Goal: Transaction & Acquisition: Purchase product/service

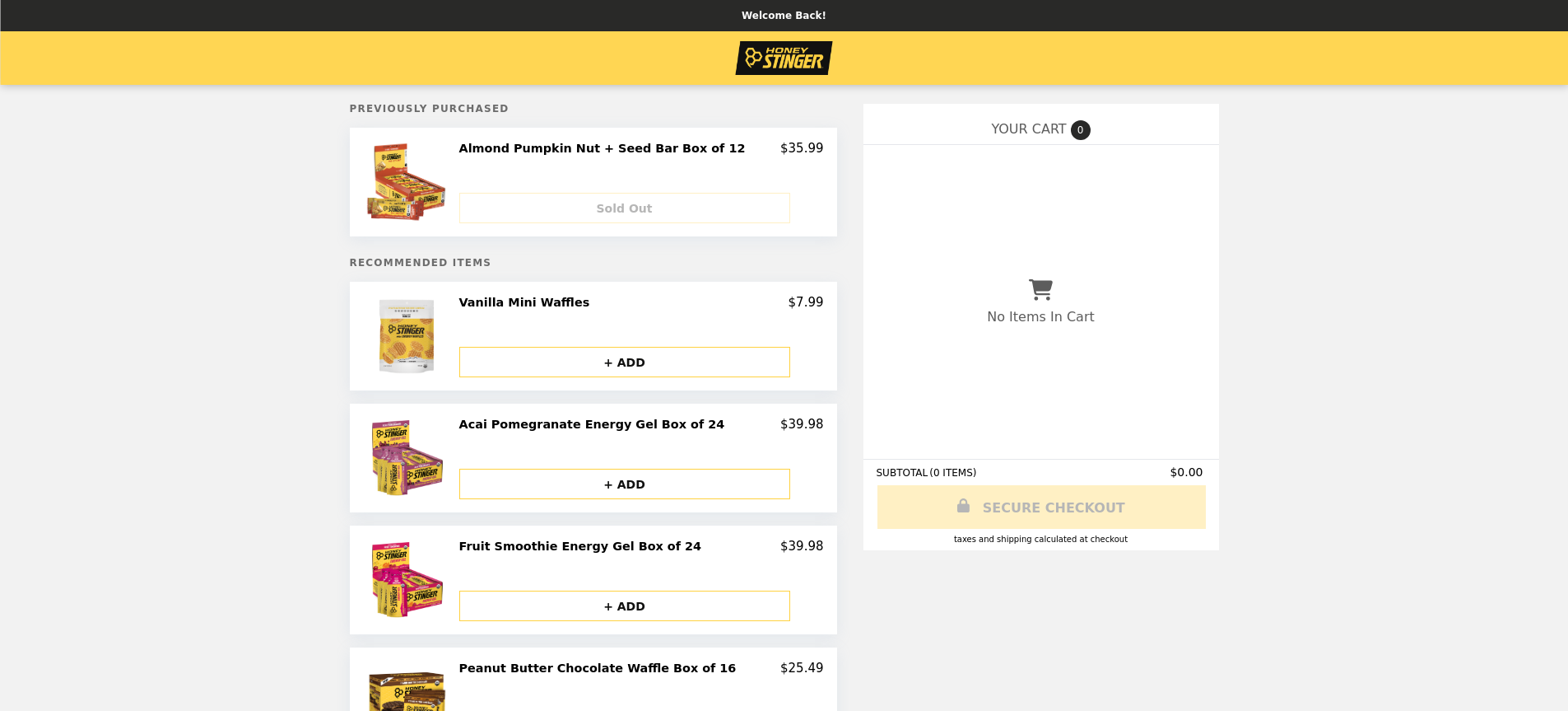
click at [660, 153] on h2 "Almond Pumpkin Nut + Seed Bar Box of 12" at bounding box center [606, 148] width 293 height 15
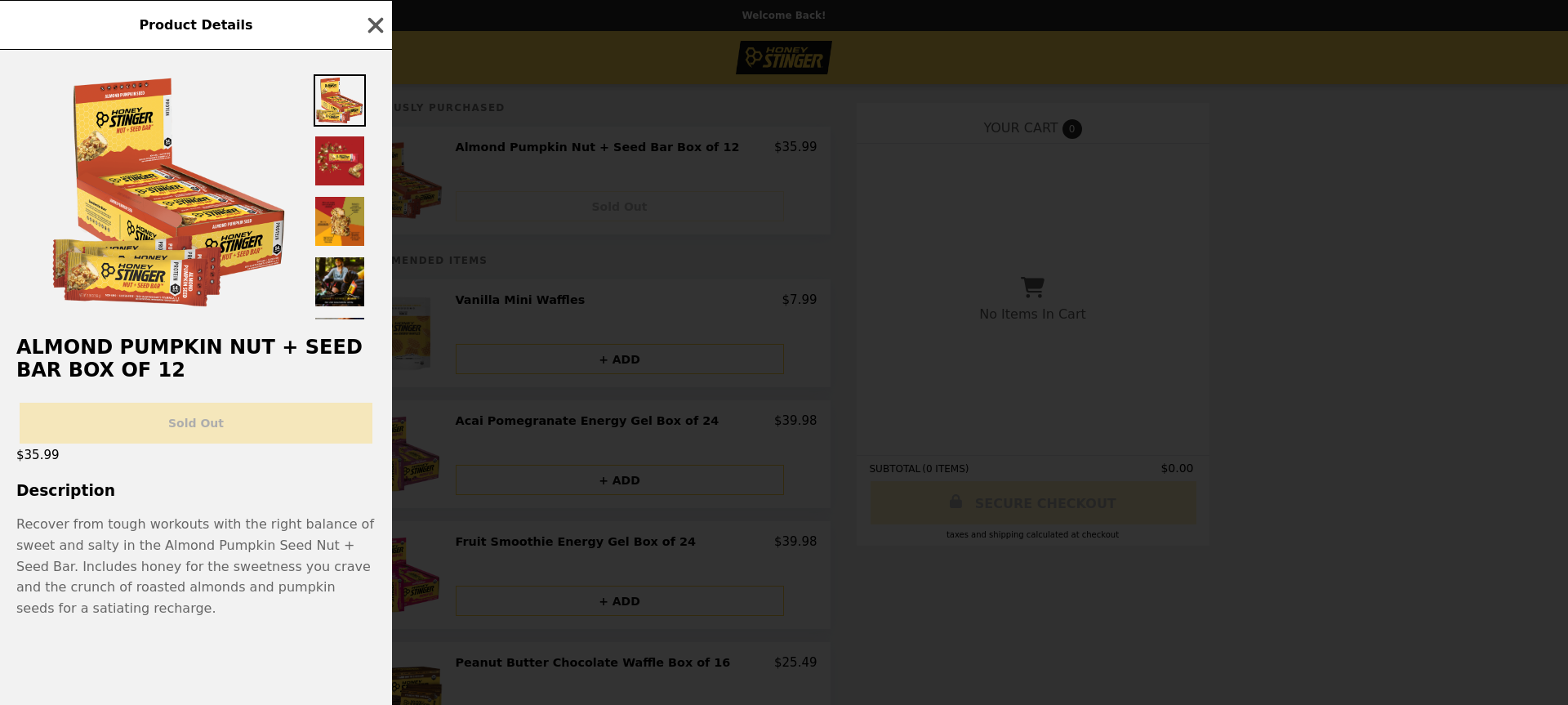
click at [194, 431] on div "Sold Out" at bounding box center [196, 416] width 392 height 54
click at [373, 26] on icon "button" at bounding box center [376, 25] width 16 height 16
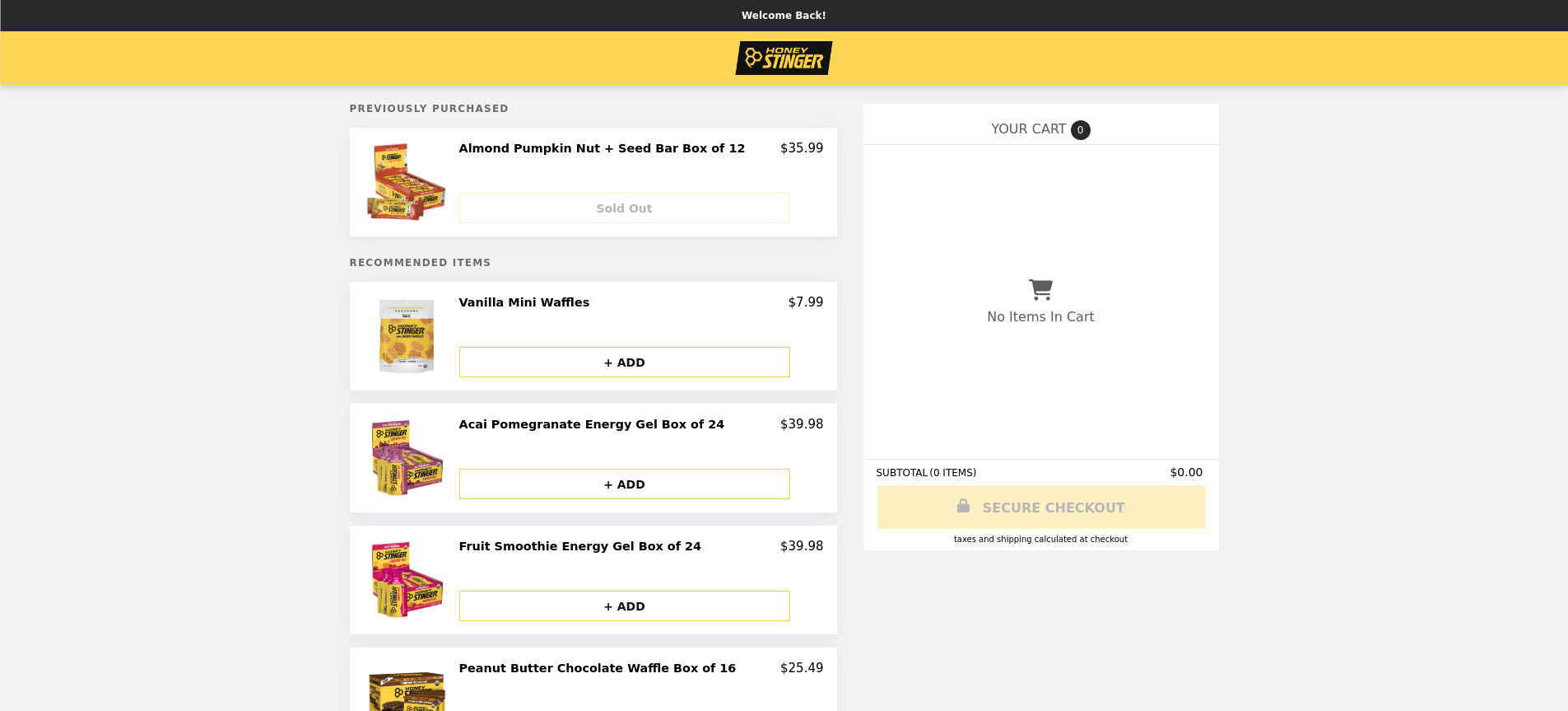
click at [651, 207] on div "Sold Out" at bounding box center [642, 202] width 364 height 44
click at [529, 152] on h2 "Almond Pumpkin Nut + Seed Bar Box of 12" at bounding box center [606, 148] width 293 height 15
click at [632, 205] on div "Sold Out" at bounding box center [642, 202] width 364 height 44
click at [761, 154] on div "Almond Pumpkin Nut + Seed Bar Box of 12 $35.99" at bounding box center [642, 148] width 364 height 15
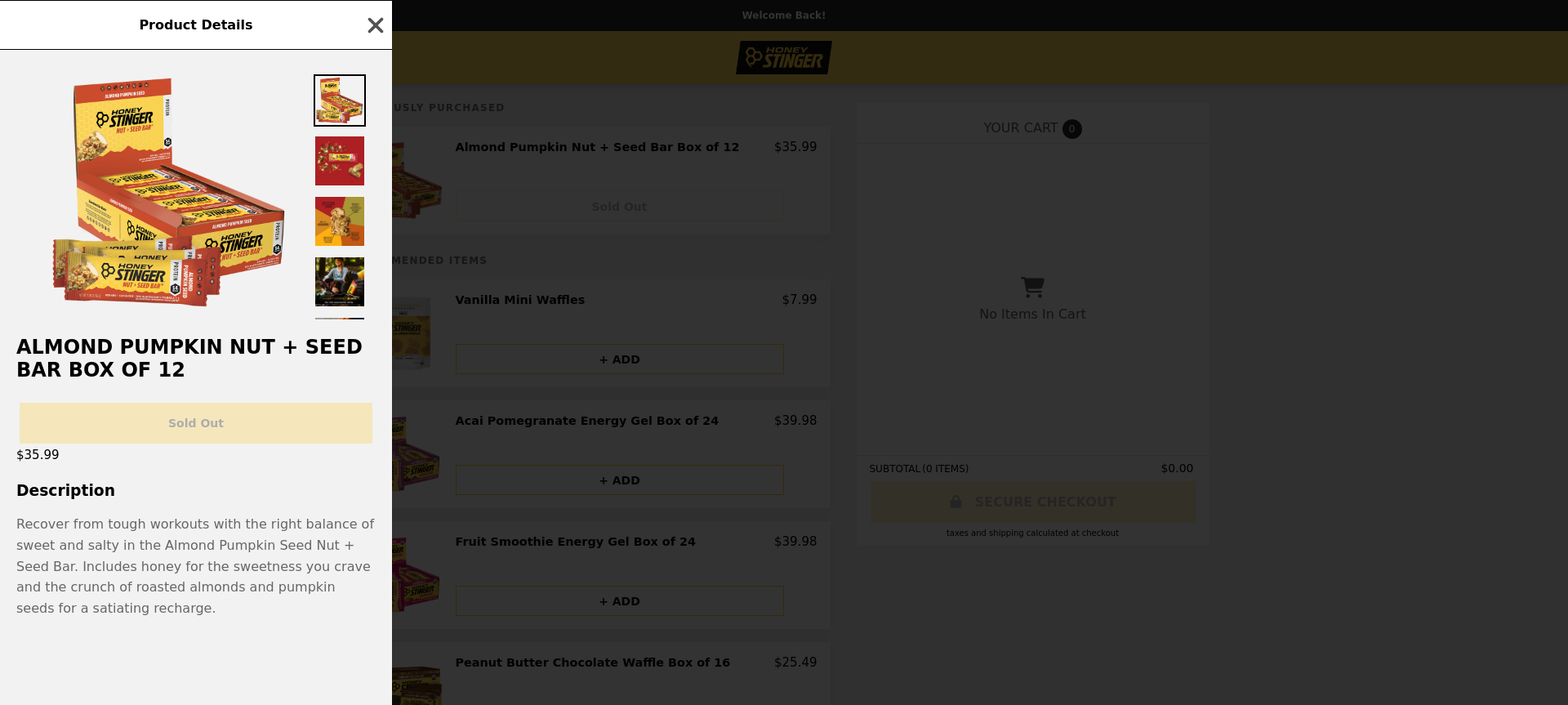
click at [372, 27] on icon "button" at bounding box center [375, 25] width 24 height 24
